Goal: Task Accomplishment & Management: Use online tool/utility

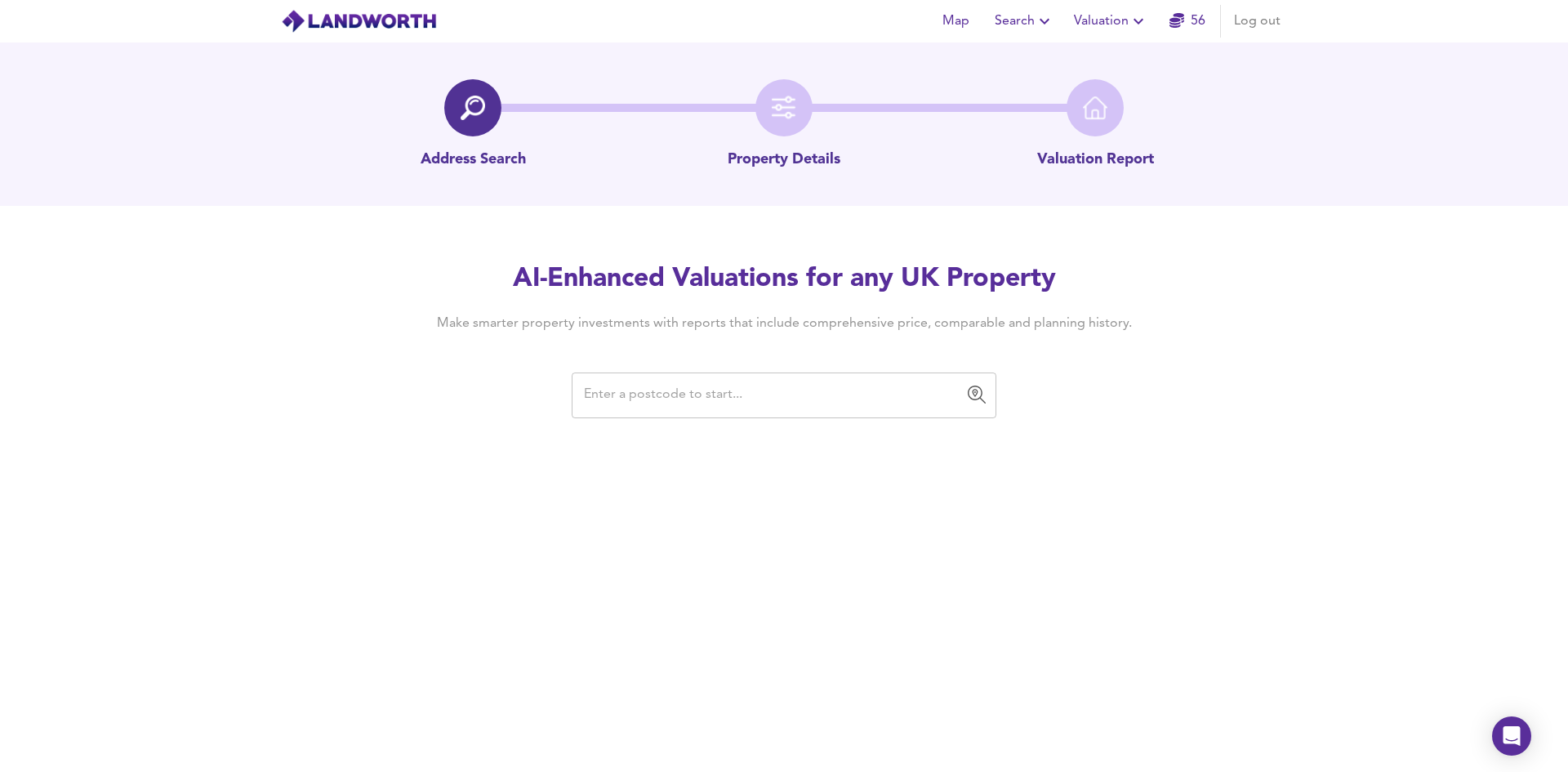
click at [821, 384] on input "text" at bounding box center [771, 394] width 385 height 31
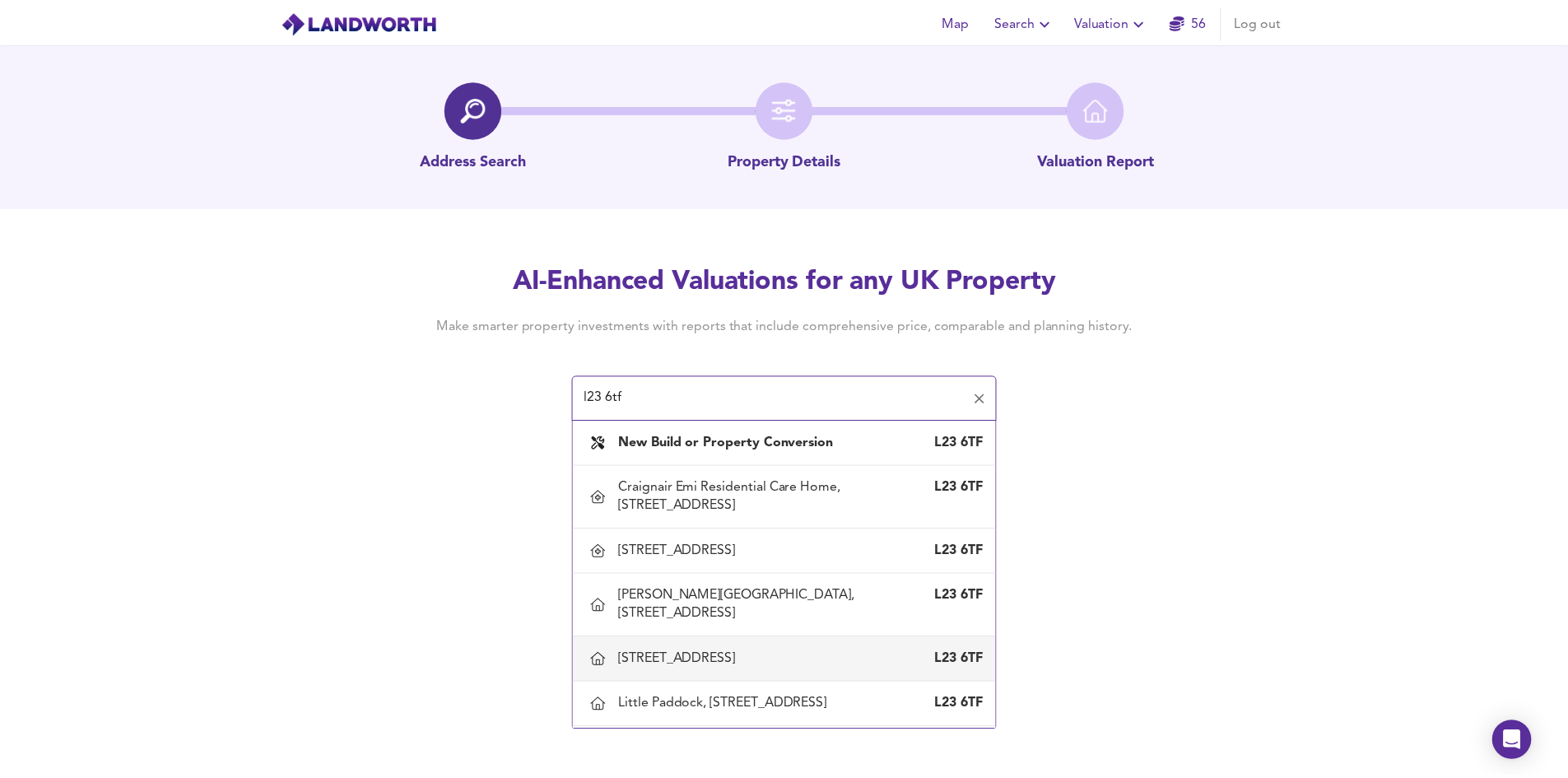
scroll to position [82, 0]
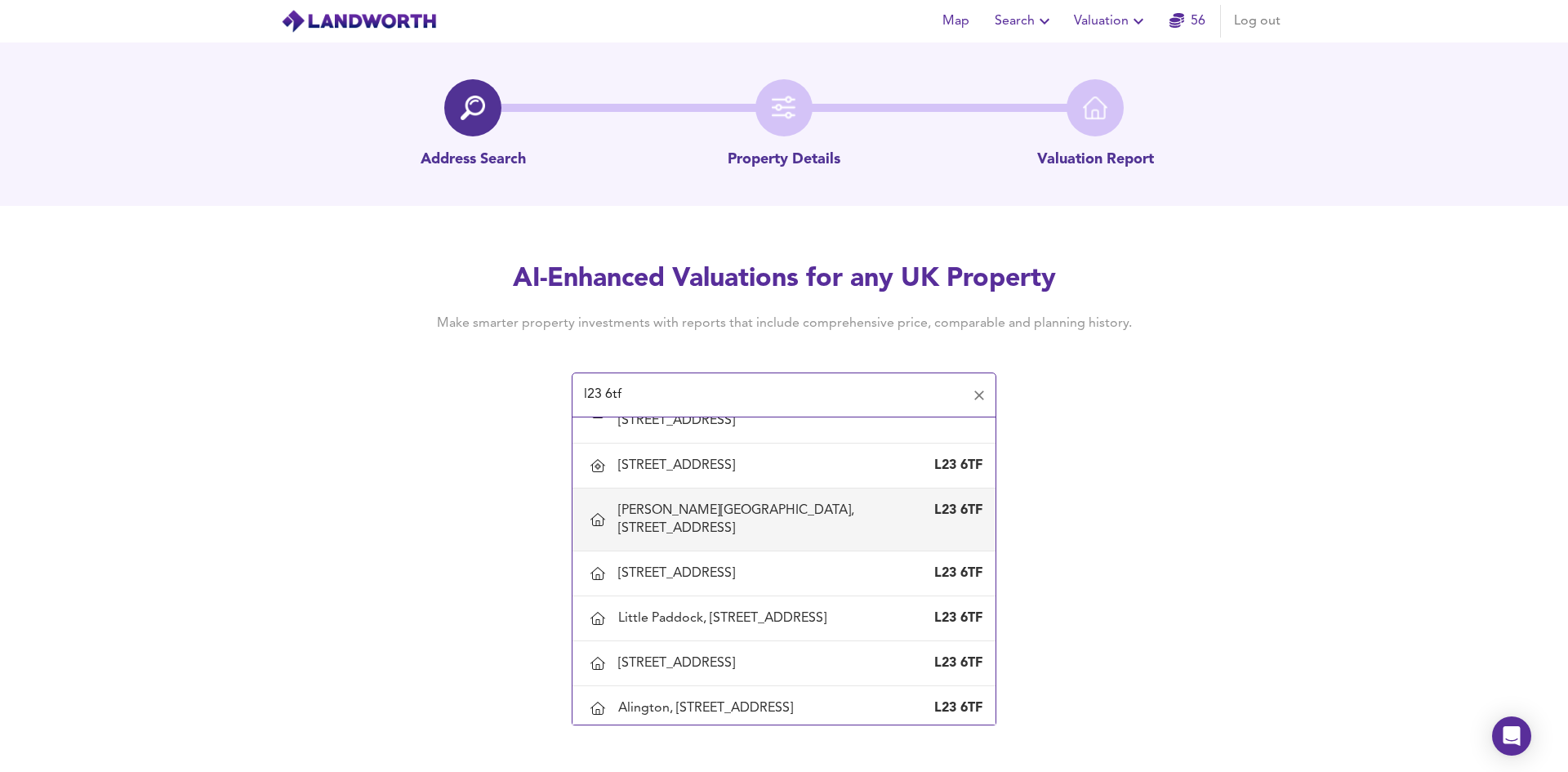
click at [664, 537] on div "[PERSON_NAME][GEOGRAPHIC_DATA], [STREET_ADDRESS]" at bounding box center [768, 519] width 299 height 36
type input "[PERSON_NAME][GEOGRAPHIC_DATA], [STREET_ADDRESS]"
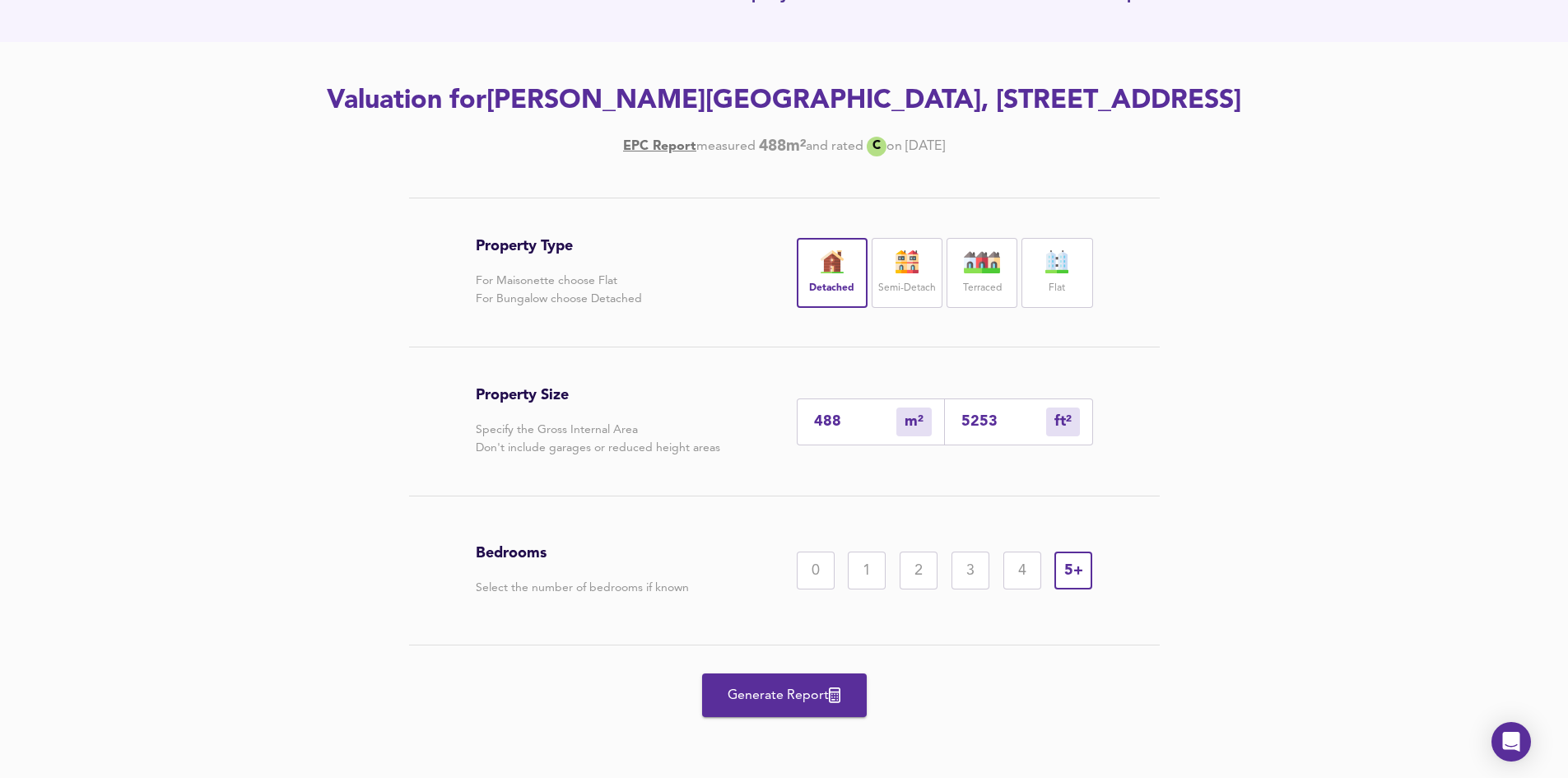
scroll to position [202, 0]
click at [759, 689] on span "Generate Report" at bounding box center [784, 695] width 131 height 23
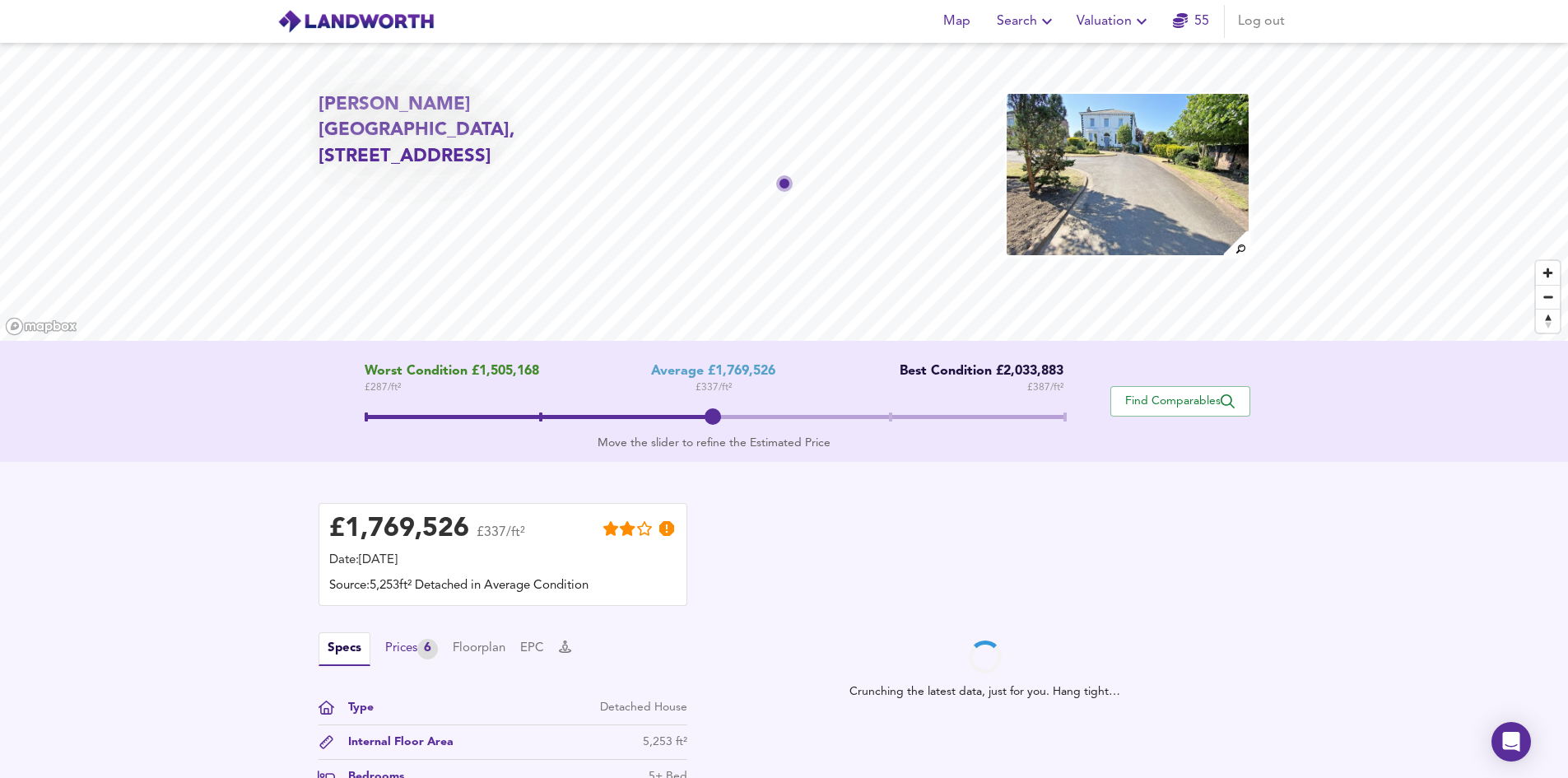
click at [412, 648] on div "Prices 6" at bounding box center [411, 648] width 53 height 21
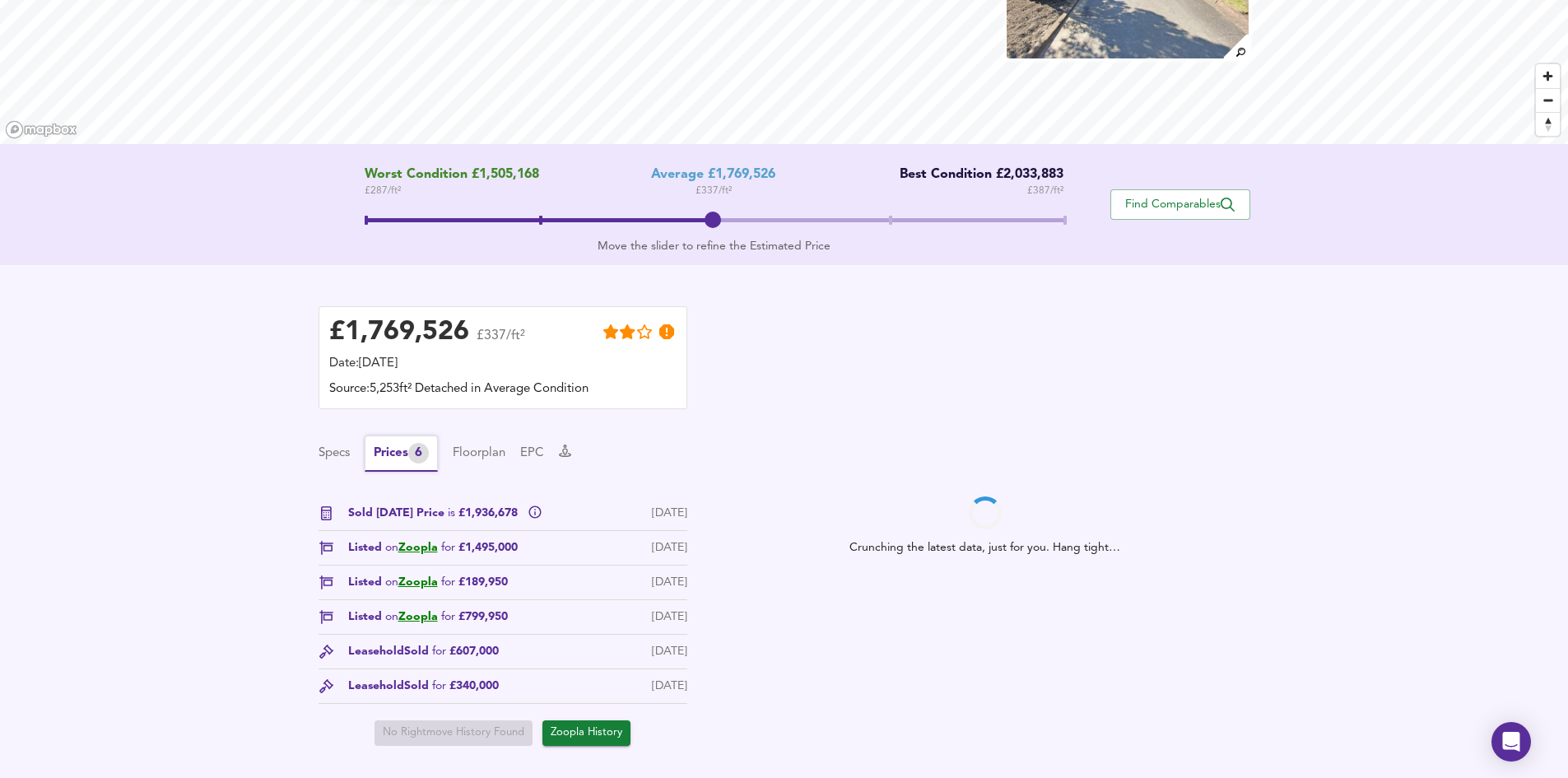
scroll to position [247, 0]
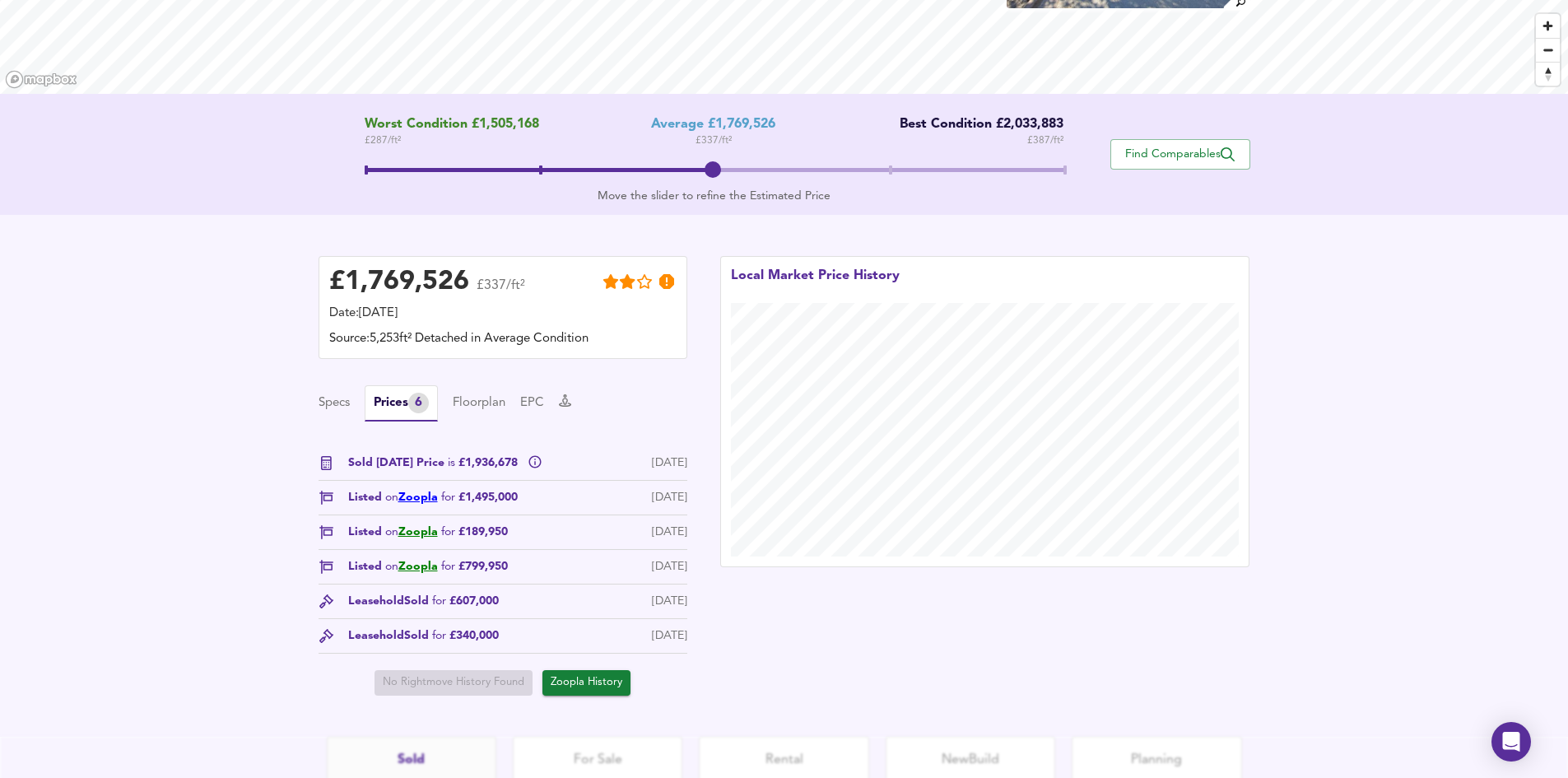
click at [420, 495] on link "Zoopla" at bounding box center [418, 497] width 39 height 12
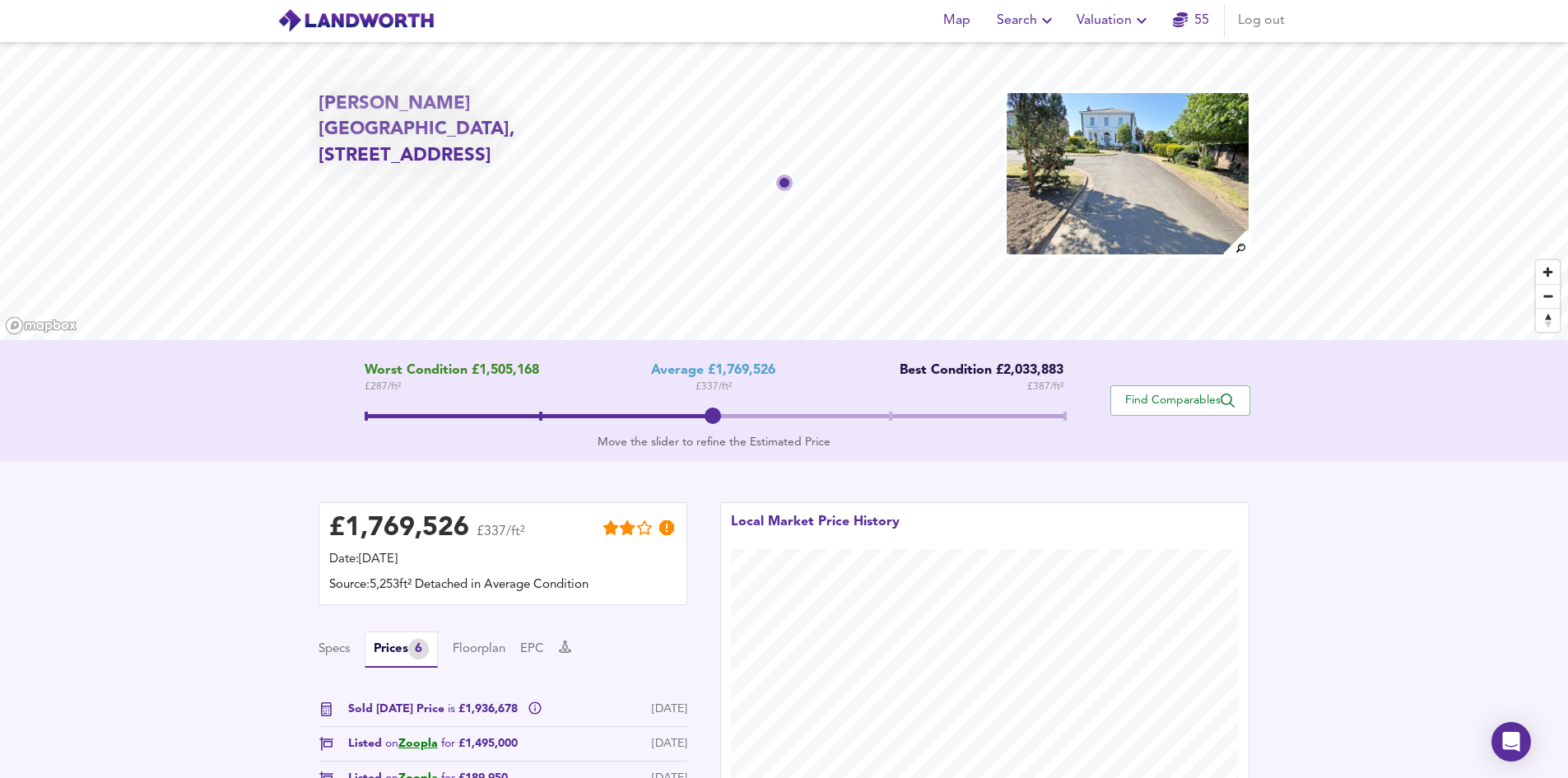
scroll to position [0, 0]
